Goal: Find specific page/section: Locate a particular part of the current website

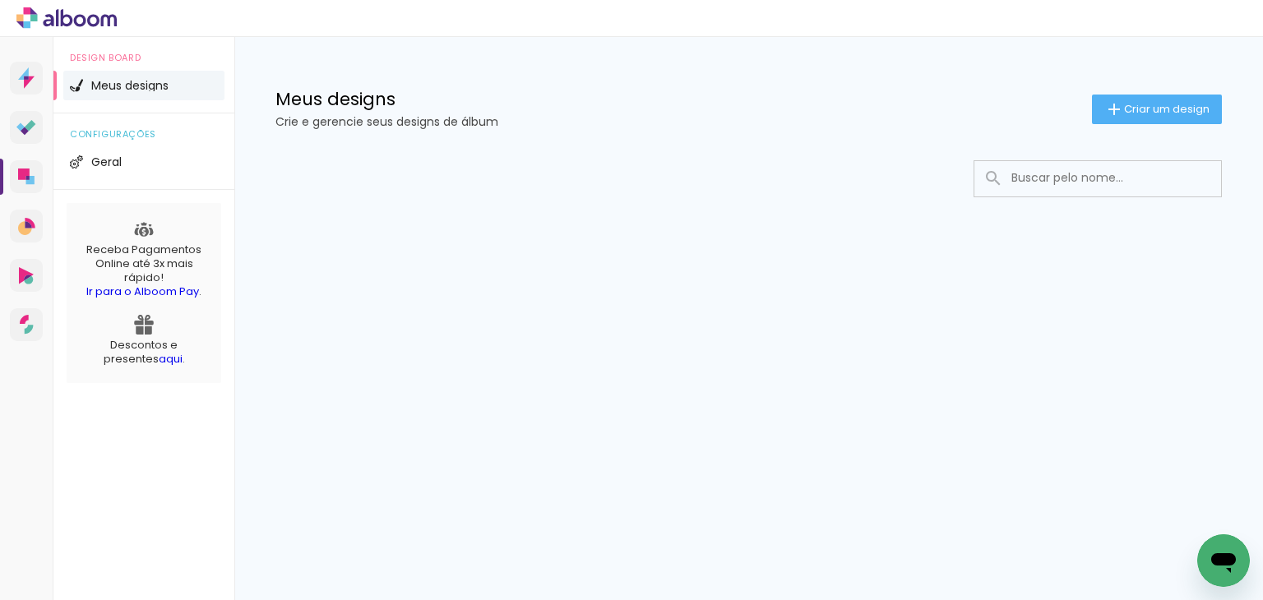
click at [1078, 175] on input at bounding box center [1120, 178] width 234 height 34
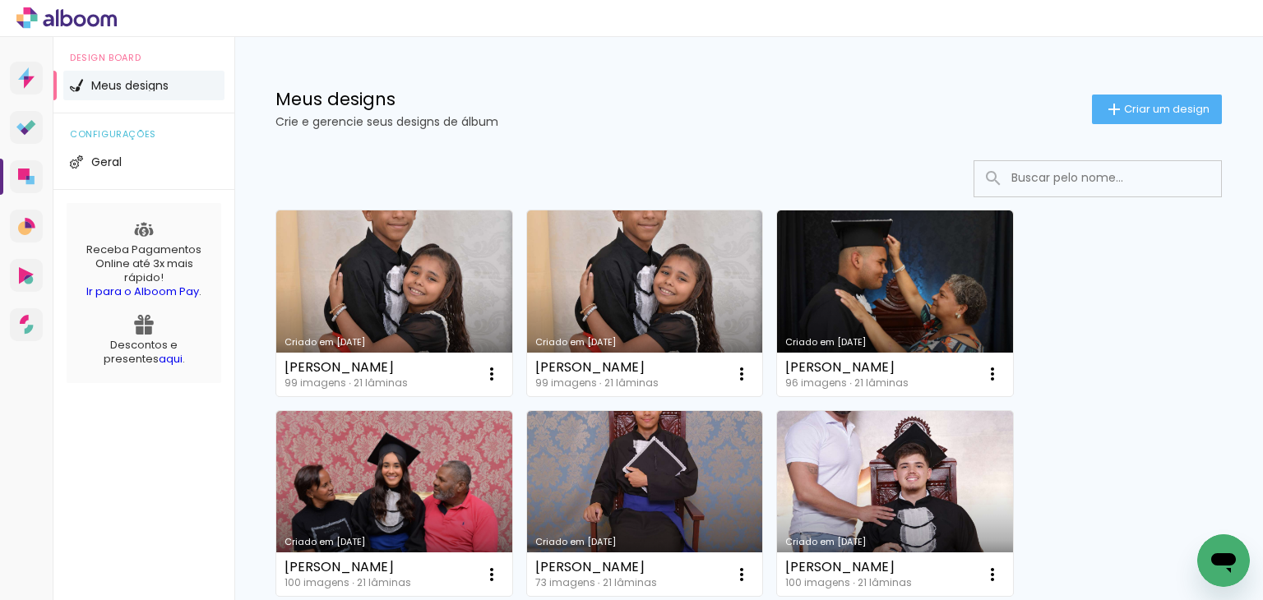
paste input "[PERSON_NAME]"
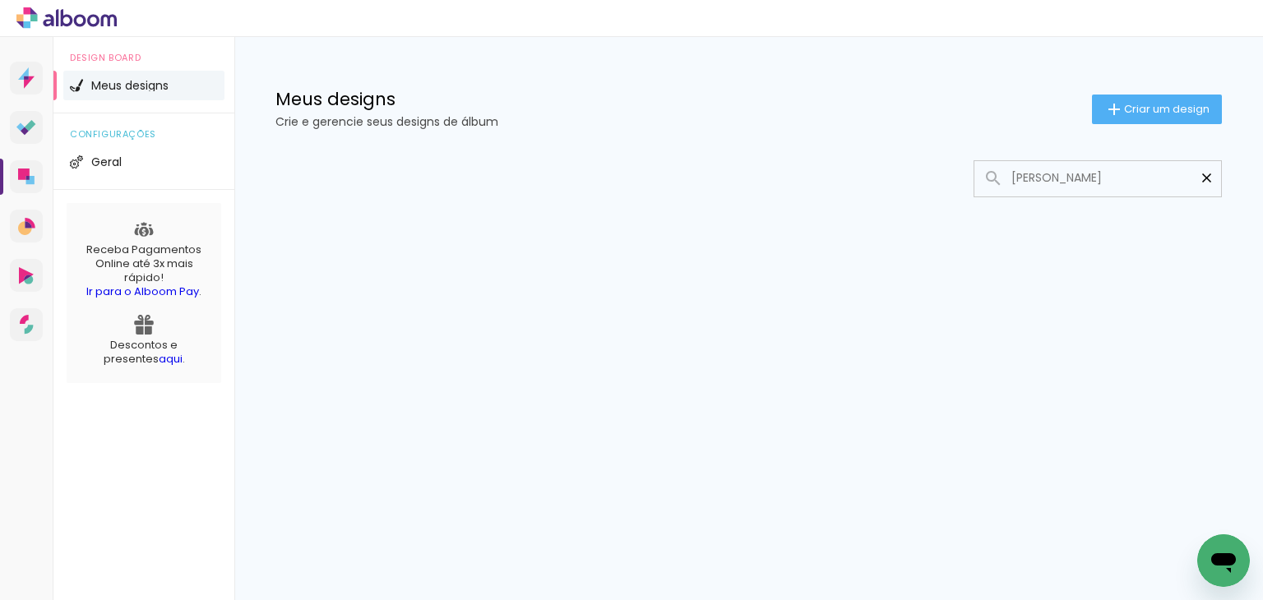
drag, startPoint x: 1079, startPoint y: 176, endPoint x: 1200, endPoint y: 182, distance: 121.8
click at [1200, 182] on div "[PERSON_NAME]" at bounding box center [1097, 178] width 247 height 34
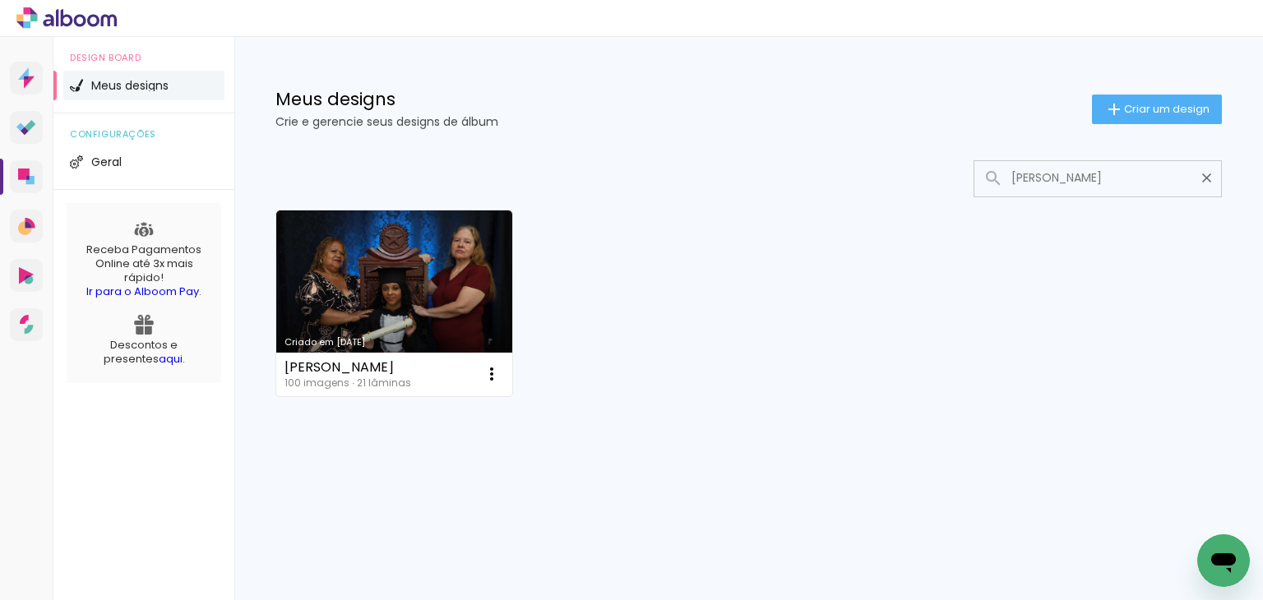
type input "[PERSON_NAME]"
type paper-input "[PERSON_NAME]"
click at [1203, 183] on iron-icon at bounding box center [1207, 178] width 16 height 16
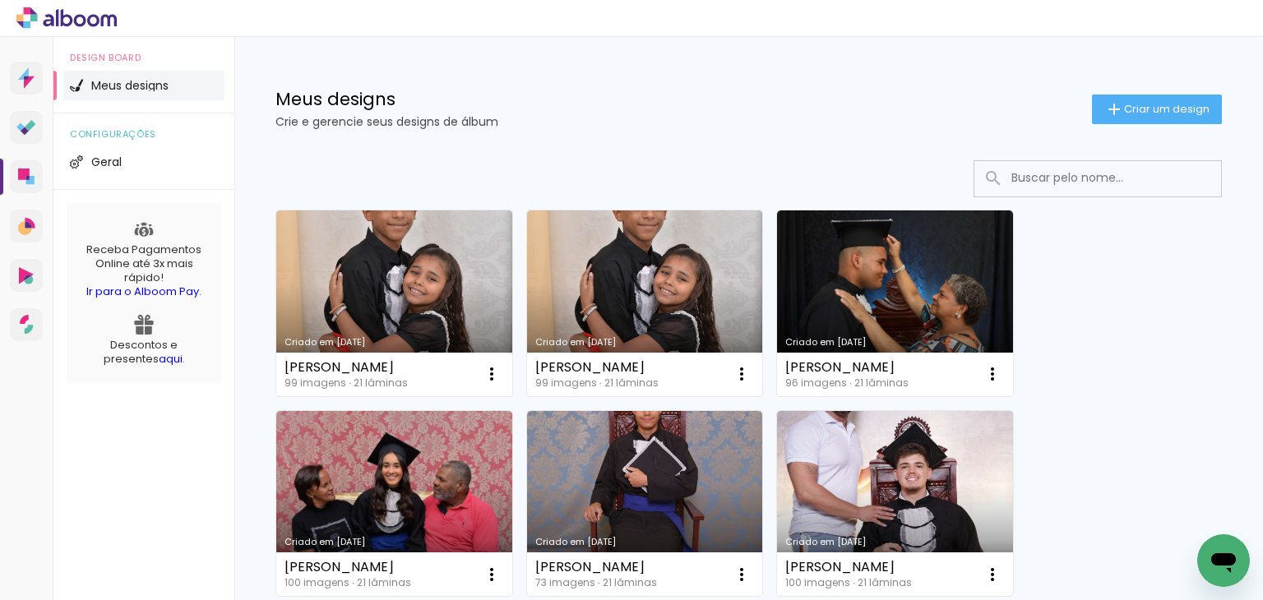
click at [1208, 182] on input at bounding box center [1120, 178] width 234 height 34
paste input "[PERSON_NAME]"
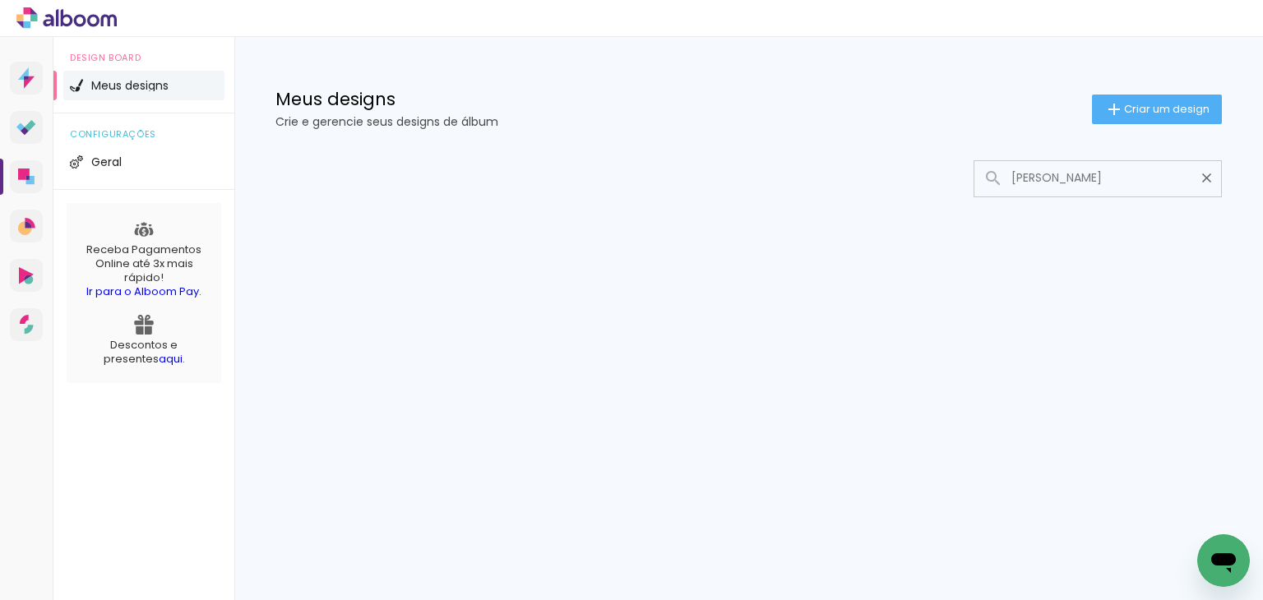
drag, startPoint x: 1161, startPoint y: 176, endPoint x: 1086, endPoint y: 183, distance: 75.2
click at [1086, 183] on input "[PERSON_NAME]" at bounding box center [1106, 178] width 206 height 34
drag, startPoint x: 1085, startPoint y: 183, endPoint x: 1047, endPoint y: 183, distance: 37.8
click at [1083, 183] on input "[PERSON_NAME]" at bounding box center [1106, 178] width 206 height 34
click at [1039, 178] on input "[PERSON_NAME]" at bounding box center [1106, 178] width 206 height 34
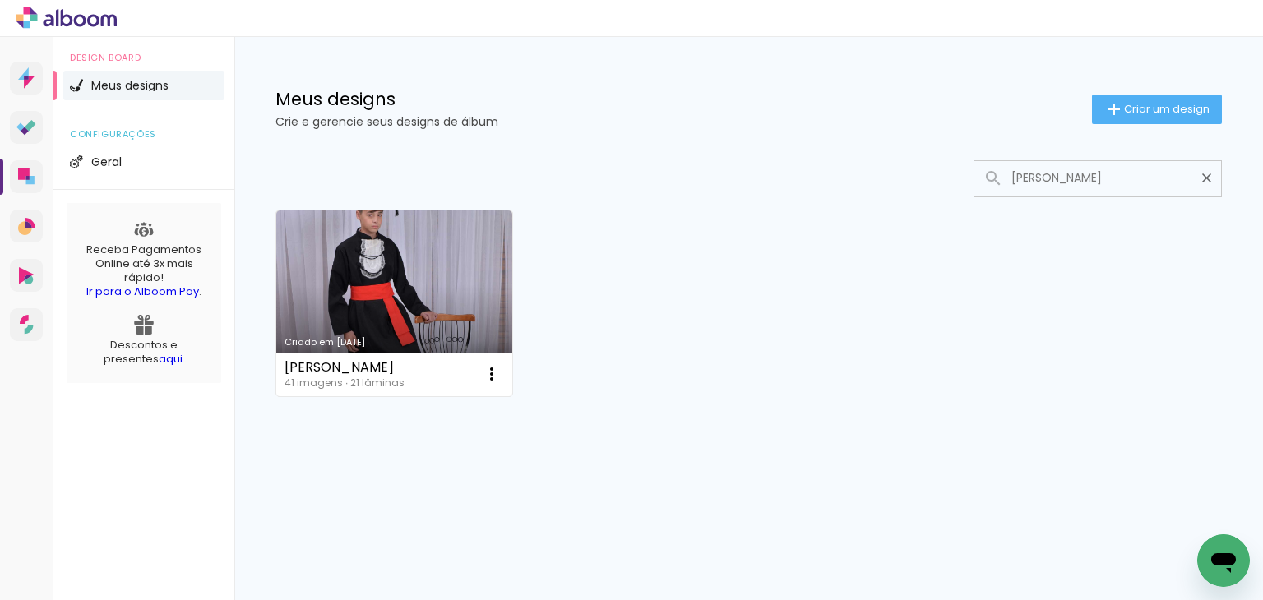
type input "[PERSON_NAME]"
type paper-input "[PERSON_NAME]"
click at [673, 254] on div "Criado em [DATE] [PERSON_NAME] 41 imagens ∙ 21 lâminas Abrir Fazer uma cópia Ex…" at bounding box center [748, 302] width 961 height 201
click at [376, 229] on link "Criado em [DATE]" at bounding box center [394, 303] width 236 height 186
